Goal: Transaction & Acquisition: Purchase product/service

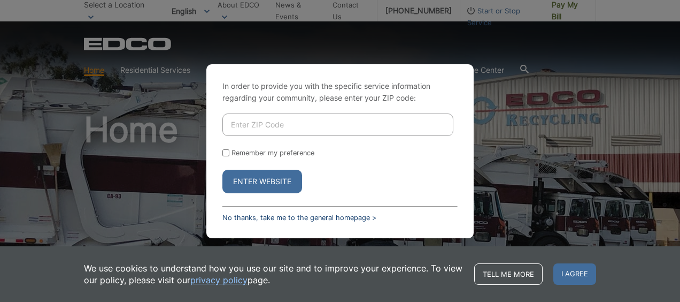
click at [264, 213] on link "No thanks, take me to the general homepage >" at bounding box center [299, 217] width 154 height 8
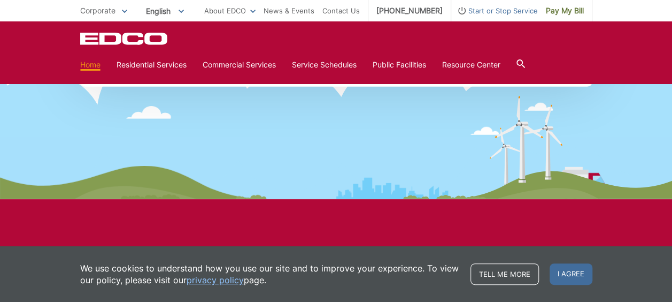
scroll to position [1390, 0]
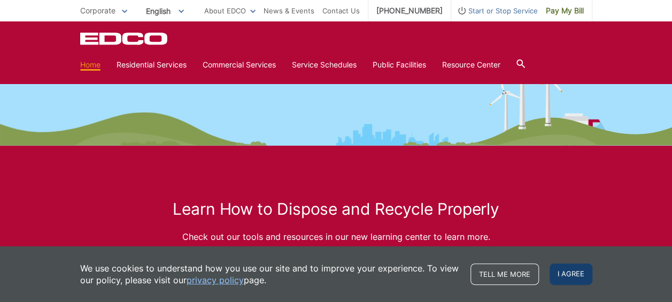
click at [577, 273] on span "I agree" at bounding box center [571, 273] width 43 height 21
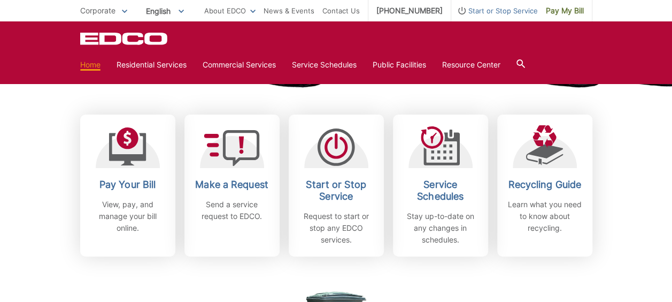
scroll to position [281, 0]
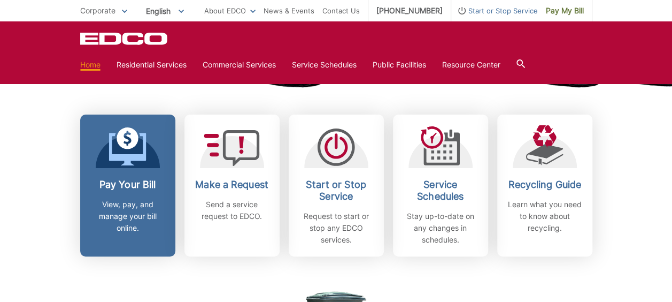
click at [143, 186] on h2 "Pay Your Bill" at bounding box center [127, 185] width 79 height 12
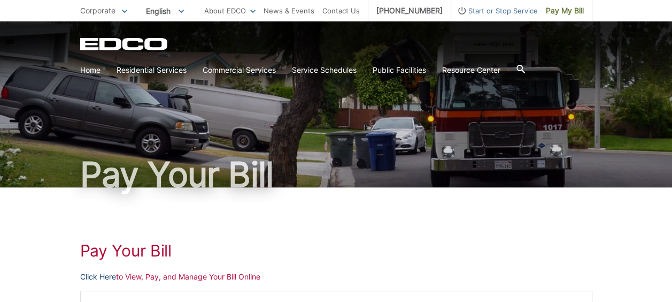
click at [113, 274] on link "Click Here" at bounding box center [98, 277] width 36 height 12
